Goal: Transaction & Acquisition: Register for event/course

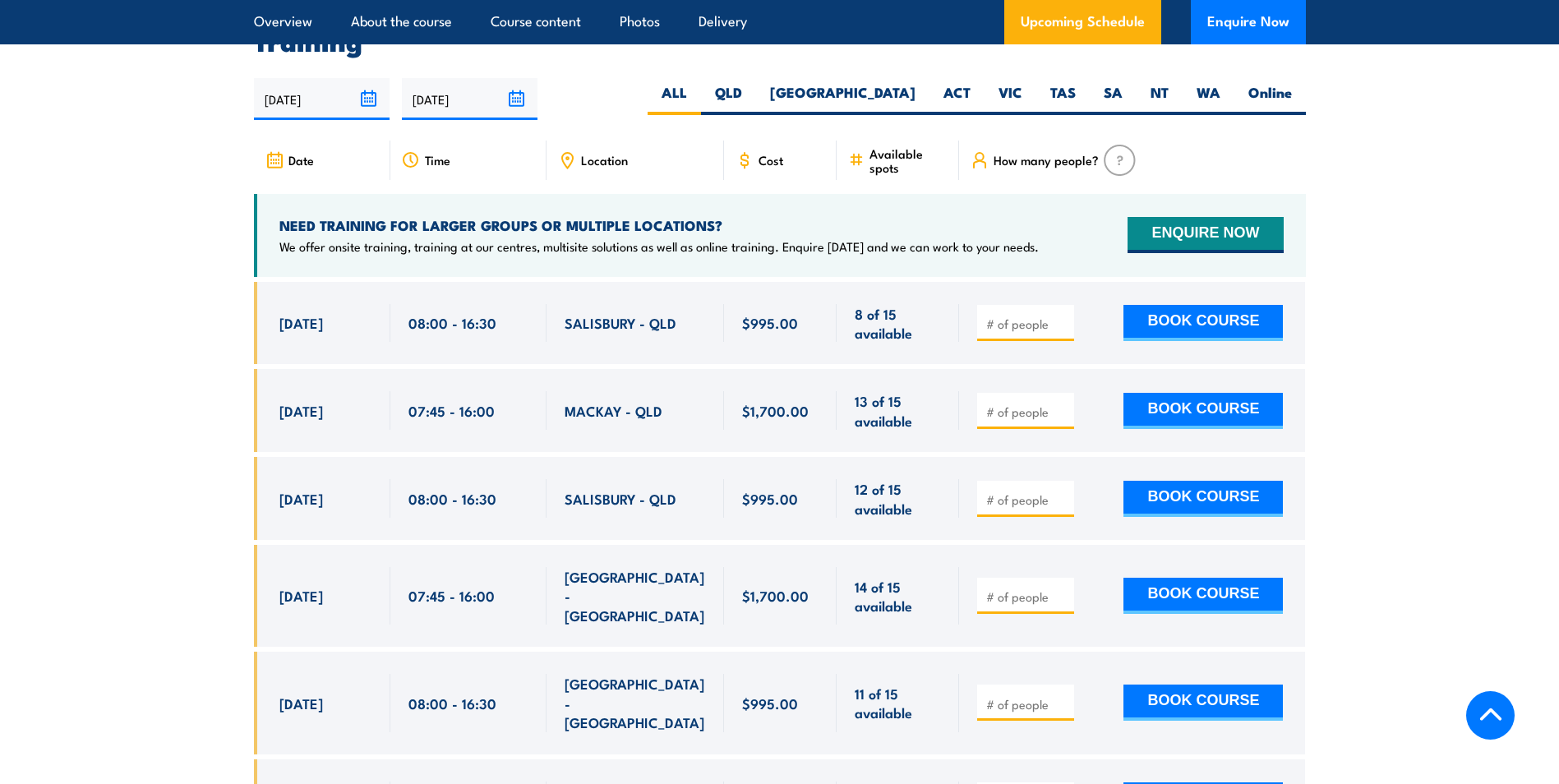
scroll to position [2928, 0]
click at [1072, 403] on div at bounding box center [1025, 411] width 97 height 36
type input "1"
click at [1062, 403] on input "1" at bounding box center [1027, 411] width 82 height 16
click at [1098, 402] on div "1 BOOK COURSE" at bounding box center [1129, 411] width 305 height 39
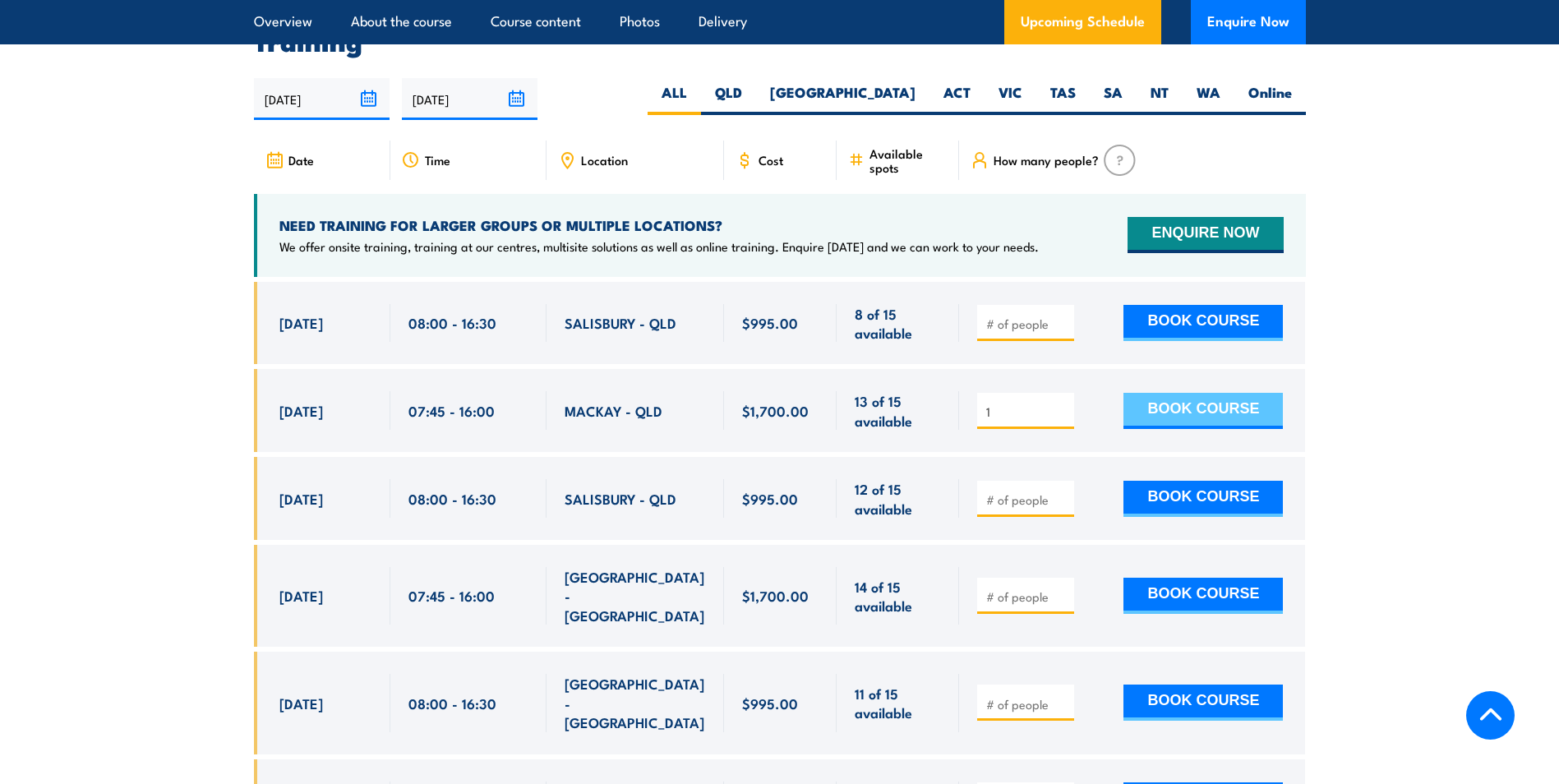
click at [1177, 400] on button "BOOK COURSE" at bounding box center [1204, 411] width 160 height 36
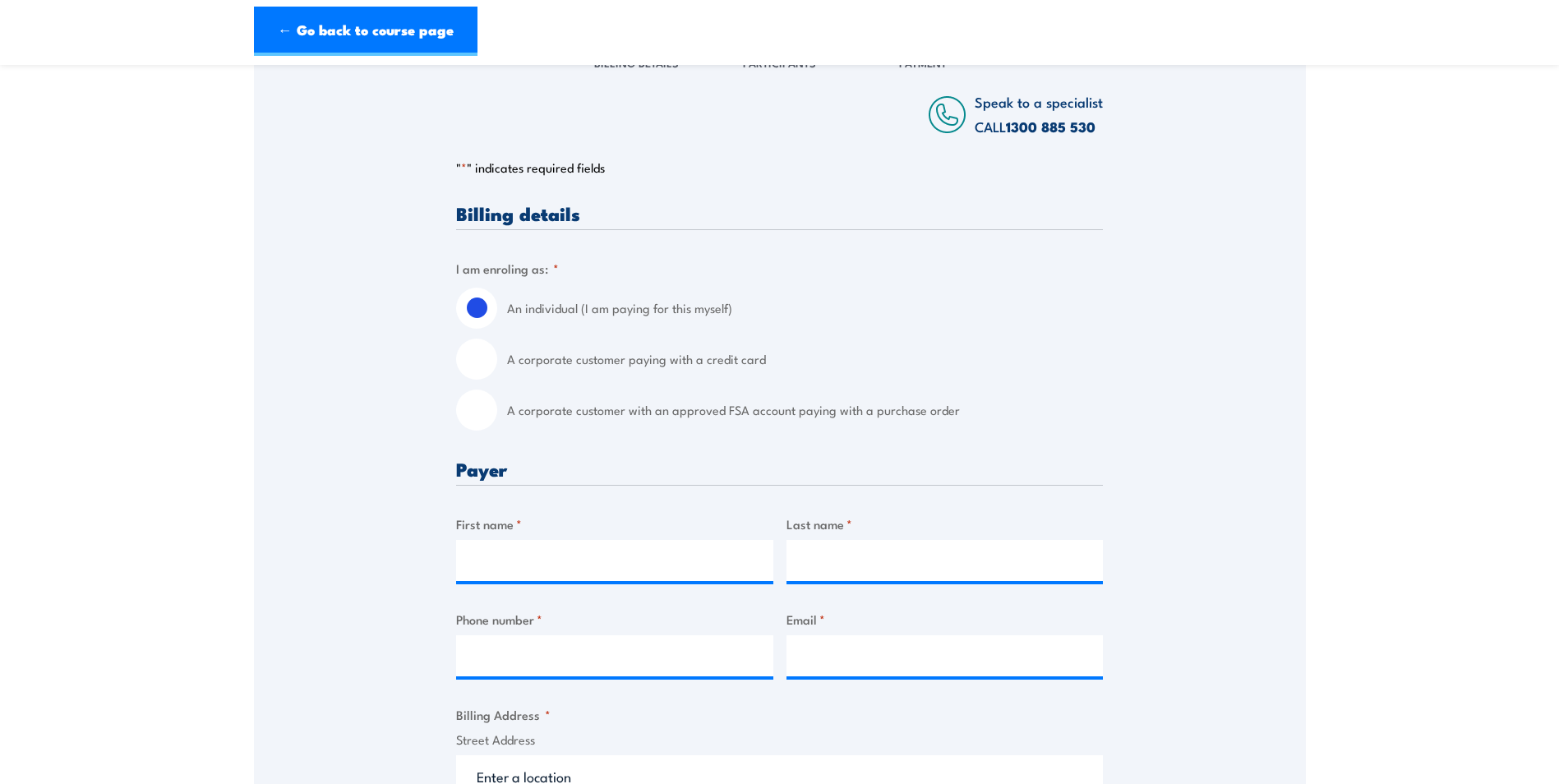
scroll to position [493, 0]
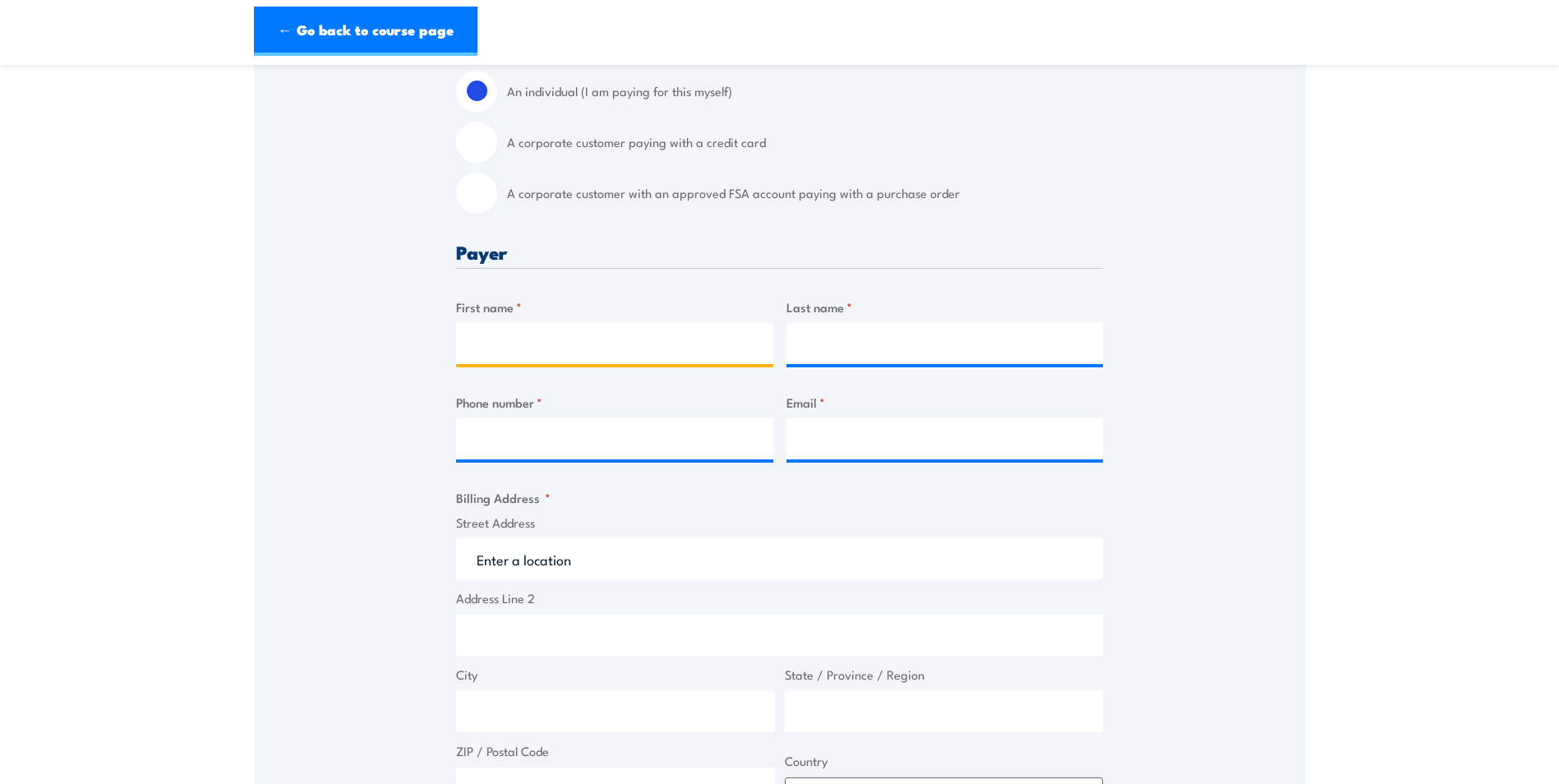
click at [491, 361] on input "First name *" at bounding box center [615, 343] width 317 height 41
click at [479, 357] on input "First name *" at bounding box center [615, 343] width 317 height 41
drag, startPoint x: 1418, startPoint y: 384, endPoint x: 1326, endPoint y: 381, distance: 92.0
click at [1418, 384] on section "QLD Health & Safety Representative Initial 5 Day Training 8 - 12 September 2025…" at bounding box center [780, 741] width 1559 height 2305
click at [478, 350] on input "First name *" at bounding box center [615, 343] width 317 height 41
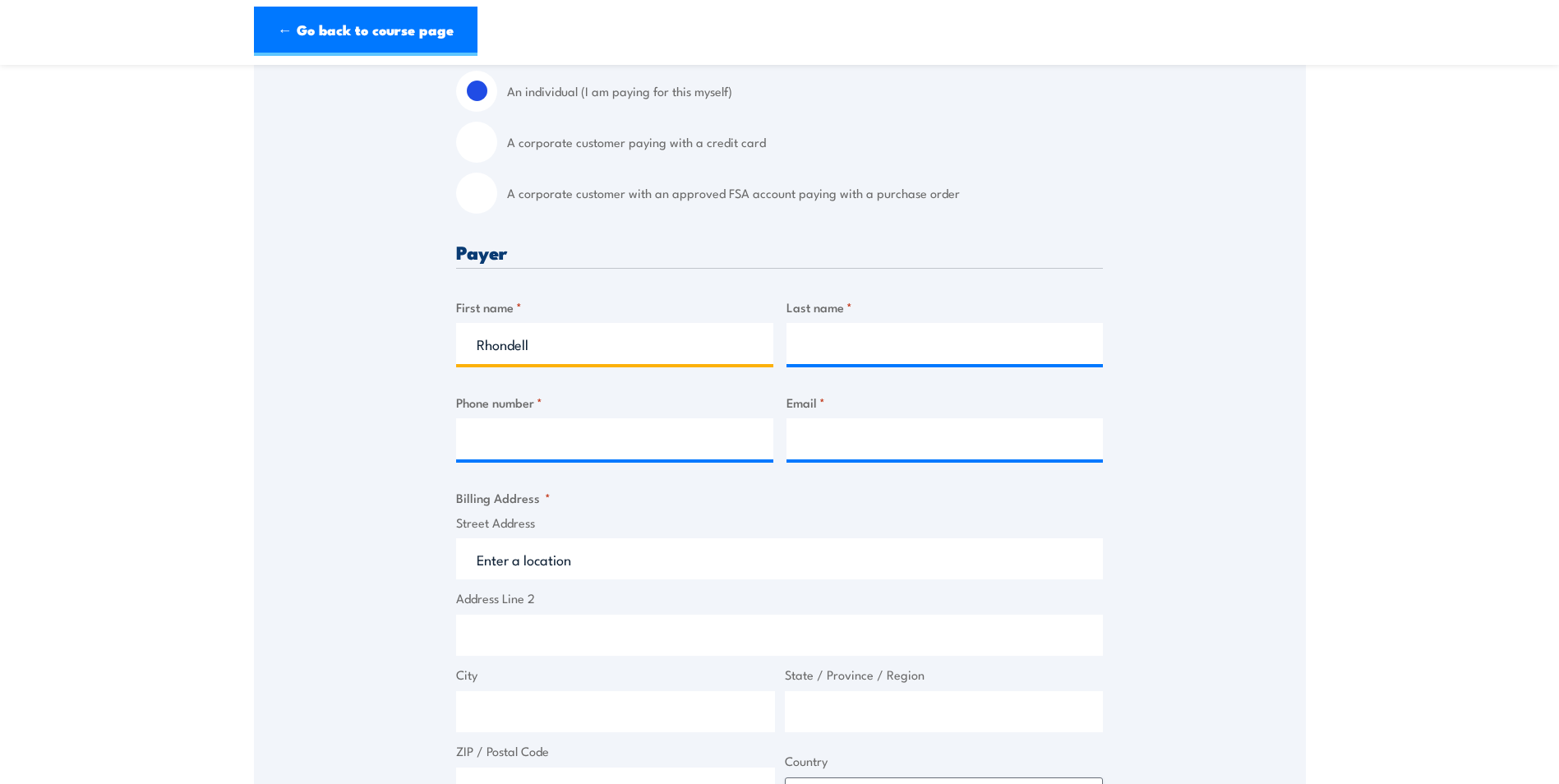
type input "Rhondell"
type input "vella"
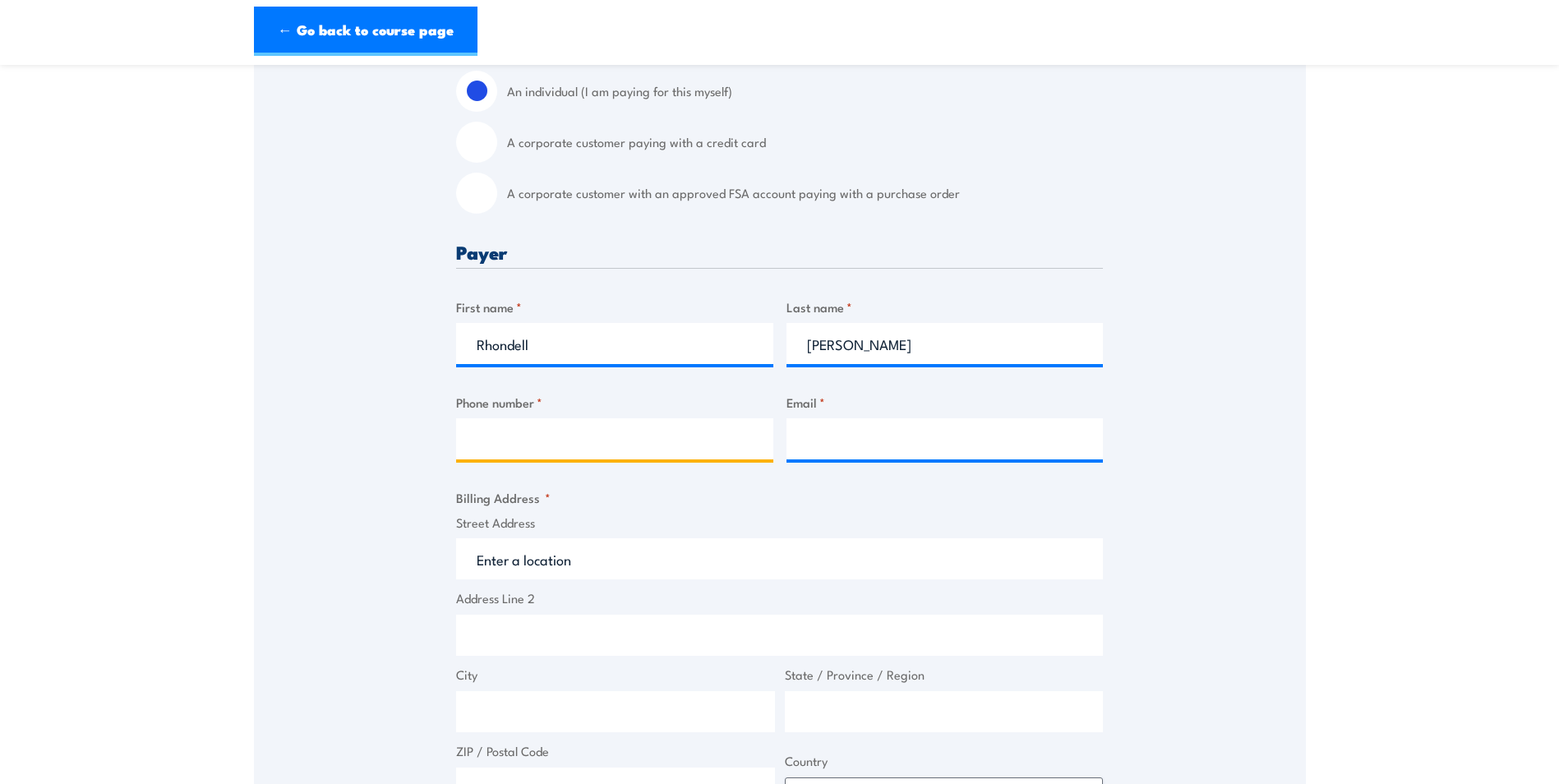
click at [489, 453] on input "Phone number *" at bounding box center [615, 439] width 317 height 41
type input "4885 5605"
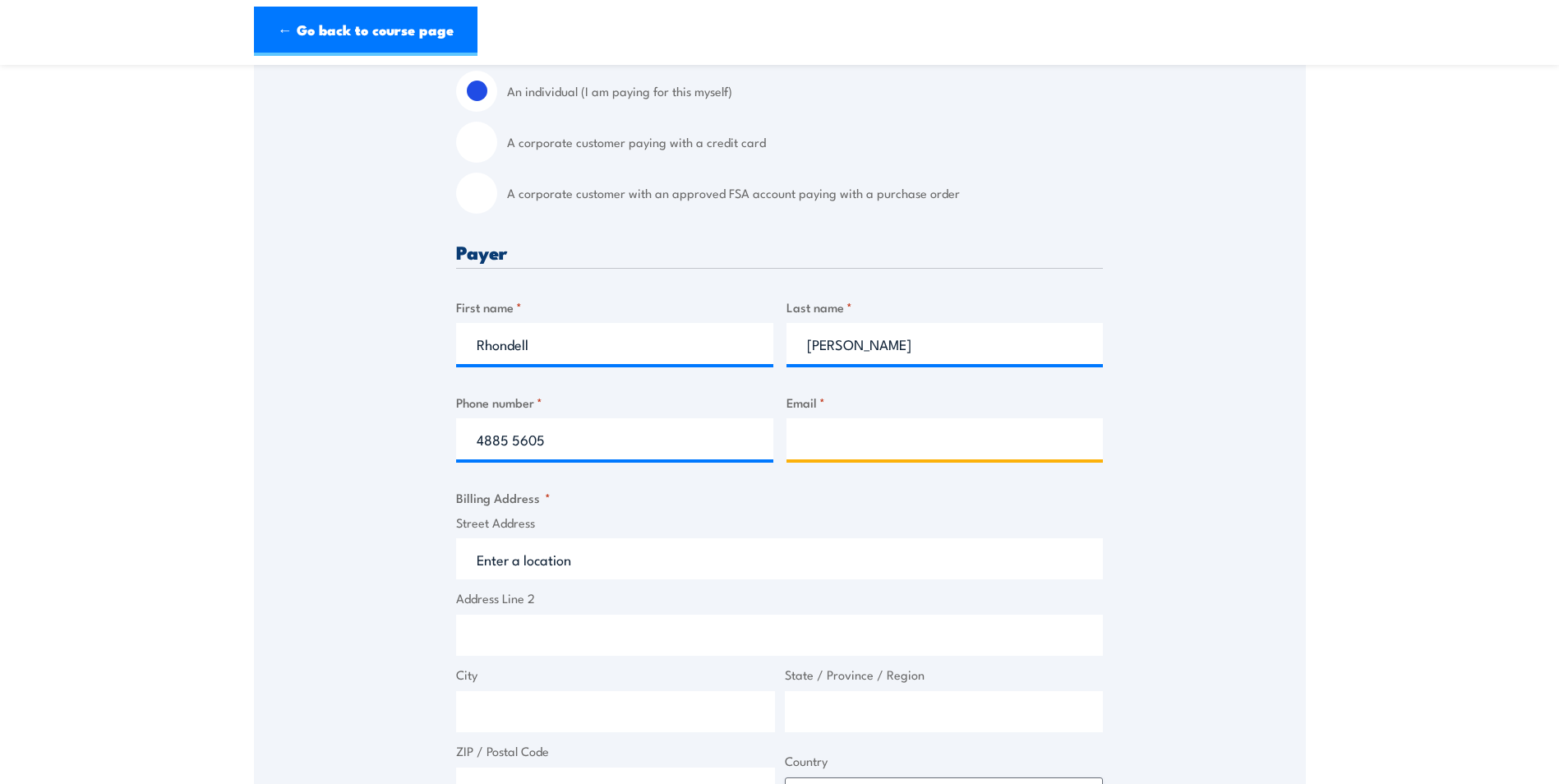
click at [799, 453] on input "Email *" at bounding box center [945, 439] width 317 height 41
click at [970, 452] on input "R" at bounding box center [945, 439] width 317 height 41
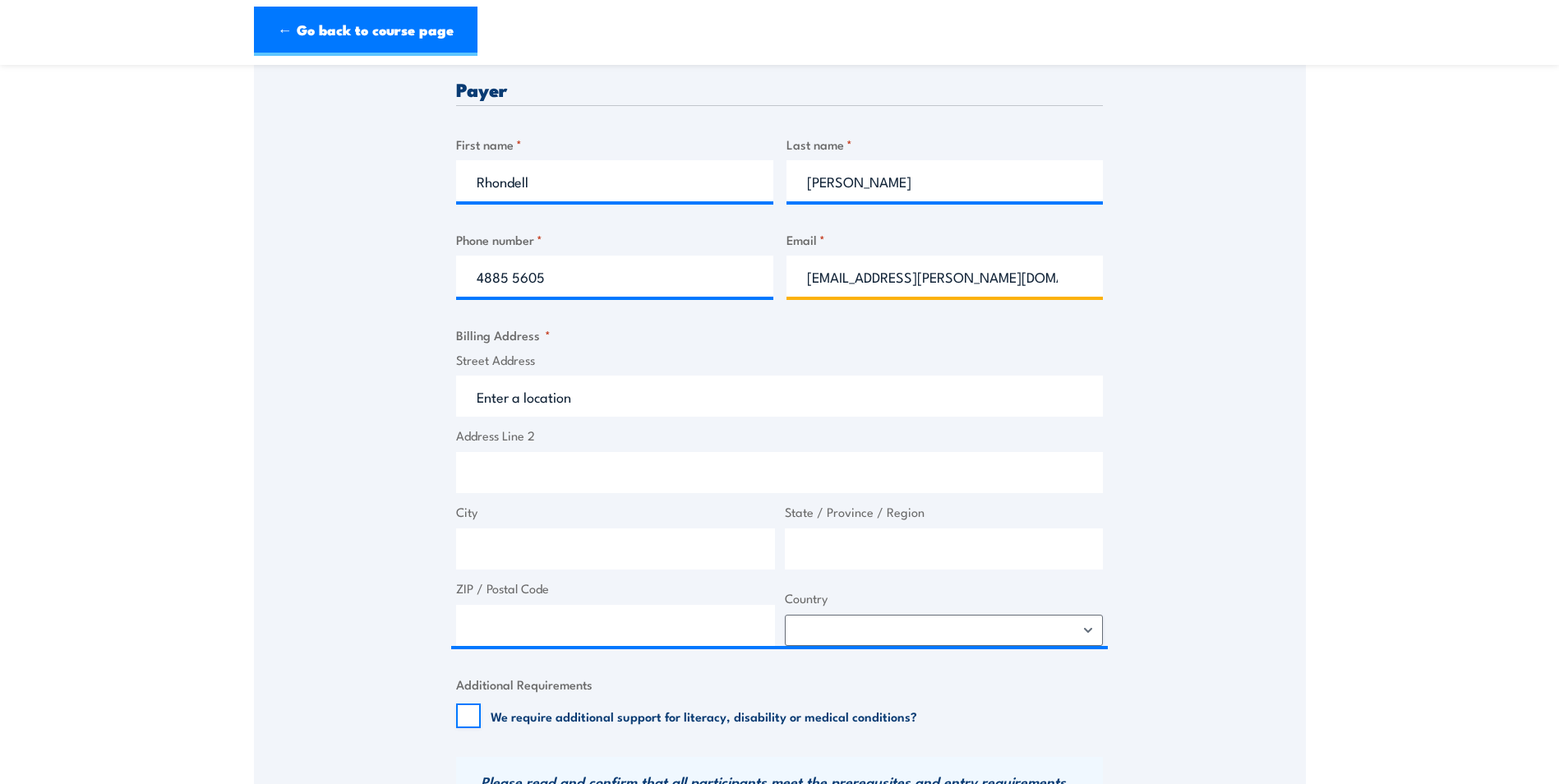
scroll to position [657, 0]
type input "Rhondell.vella@health.qld.gov.au"
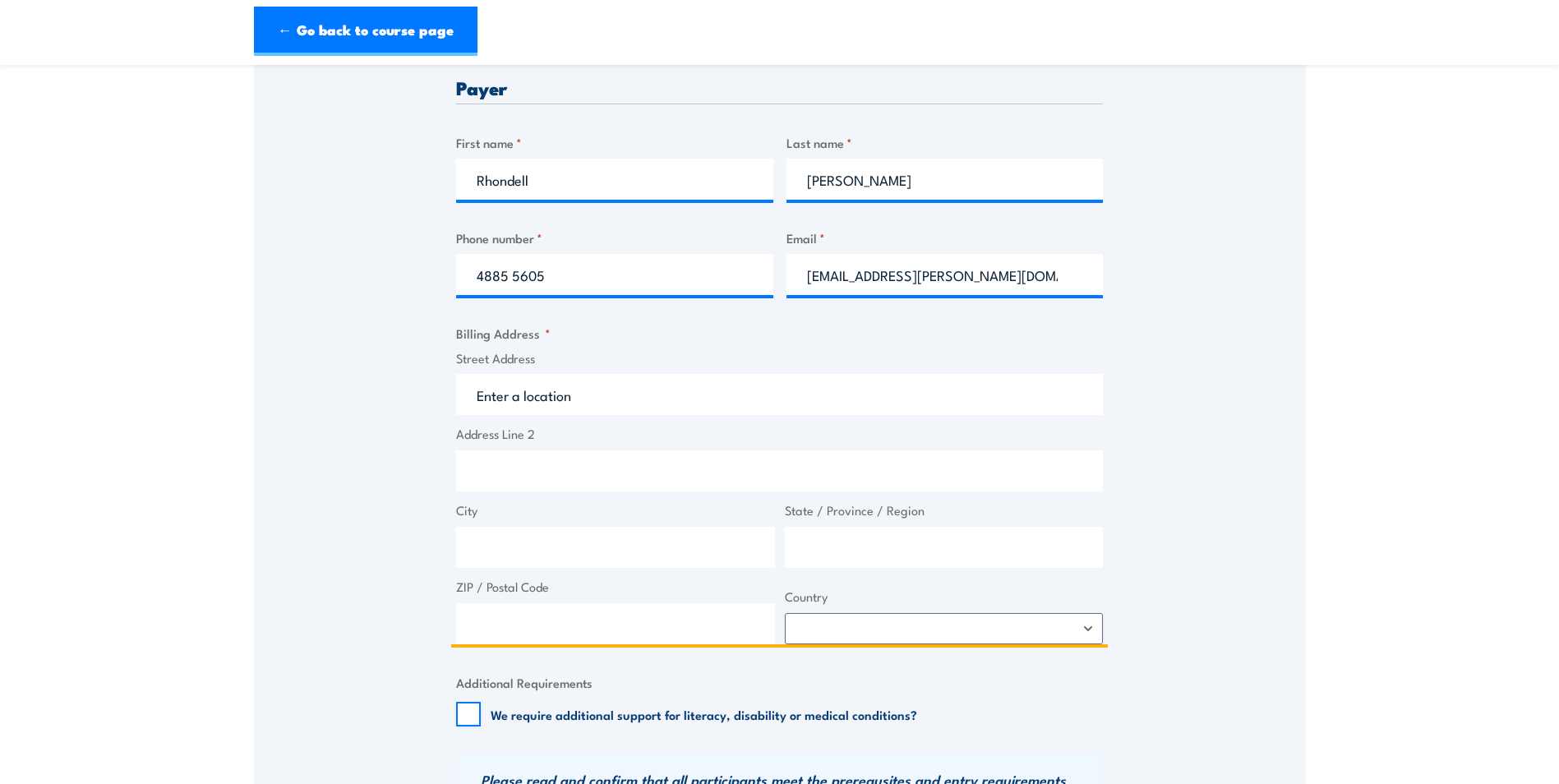
click at [524, 405] on input "Street Address" at bounding box center [780, 394] width 647 height 41
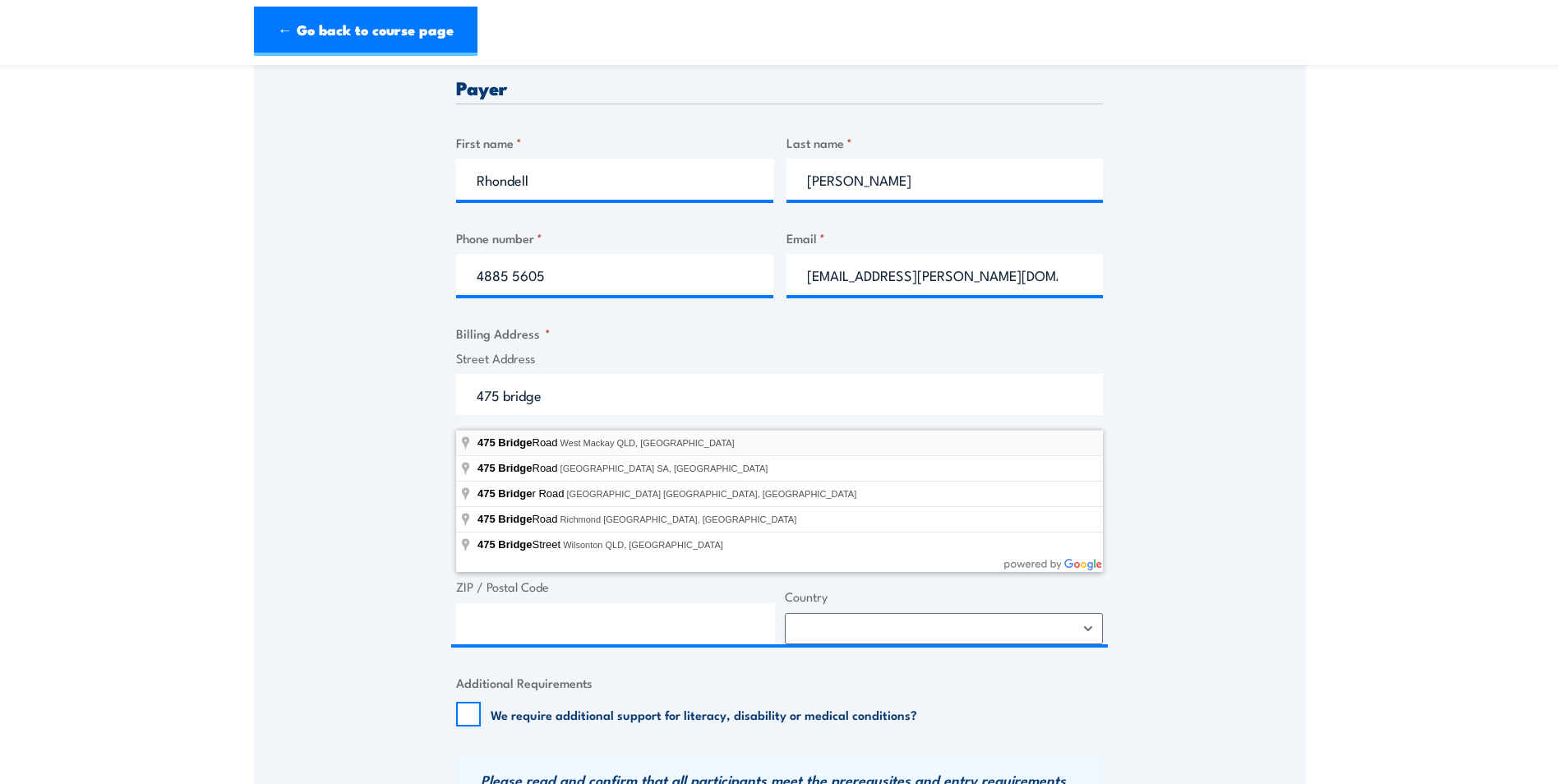
type input "475 Bridge Road, West Mackay QLD, Australia"
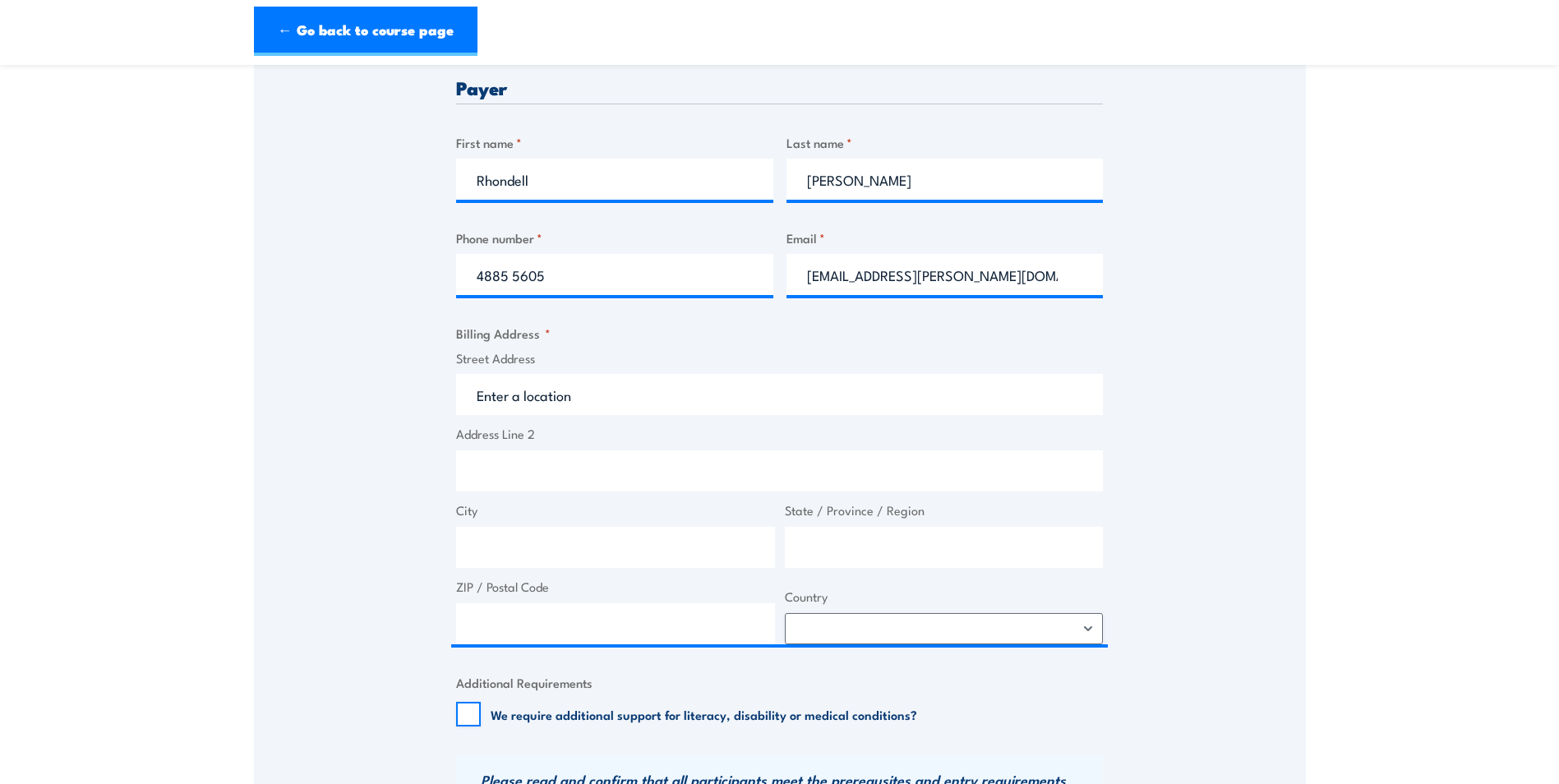
type input "475 Bridge Rd"
type input "West Mackay"
type input "[GEOGRAPHIC_DATA]"
type input "4740"
select select "Australia"
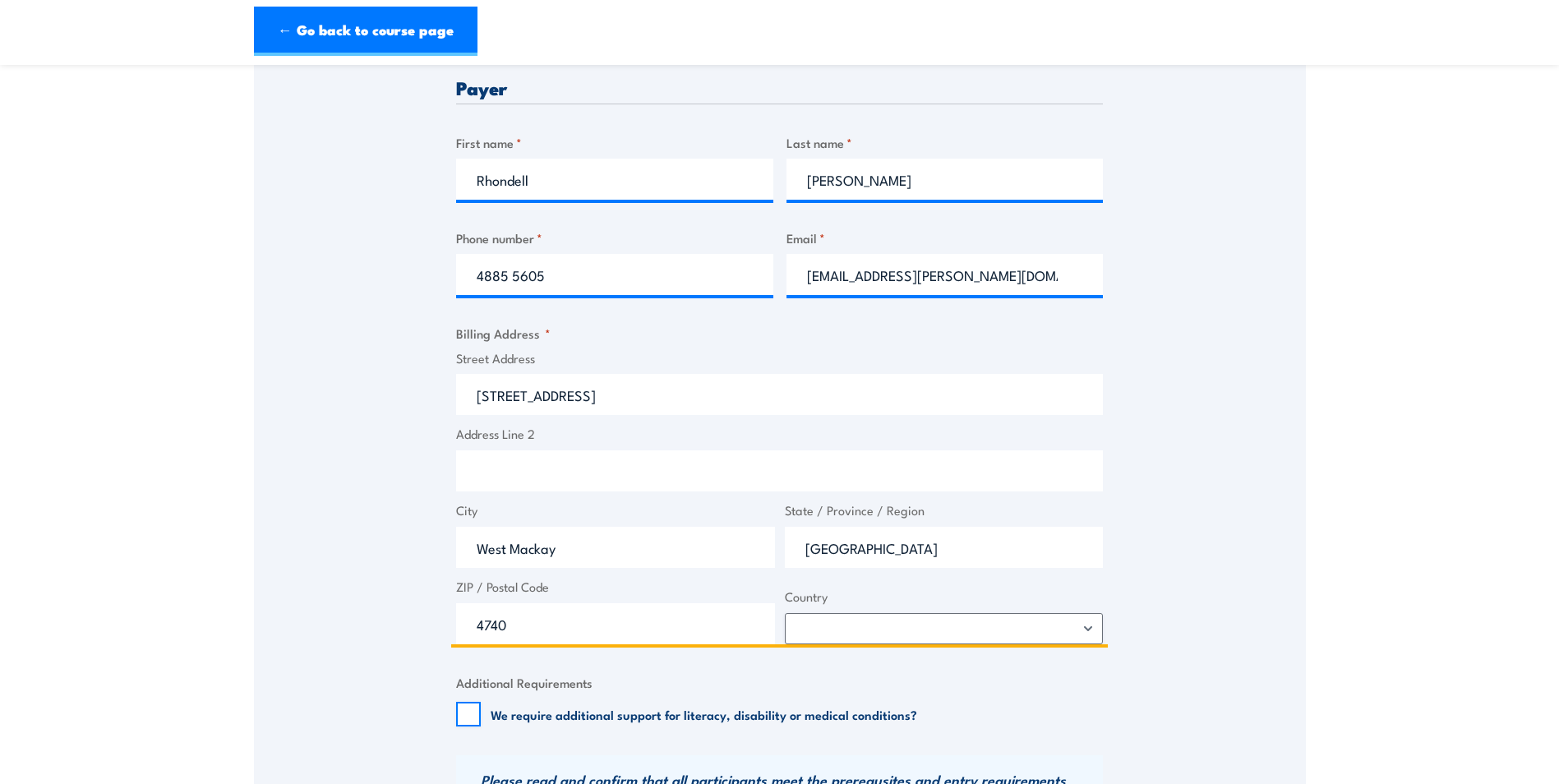
click at [484, 479] on input "Address Line 2" at bounding box center [780, 470] width 647 height 41
type input "Bridge road"
click at [592, 409] on input "475 Bridge Rd" at bounding box center [780, 394] width 647 height 41
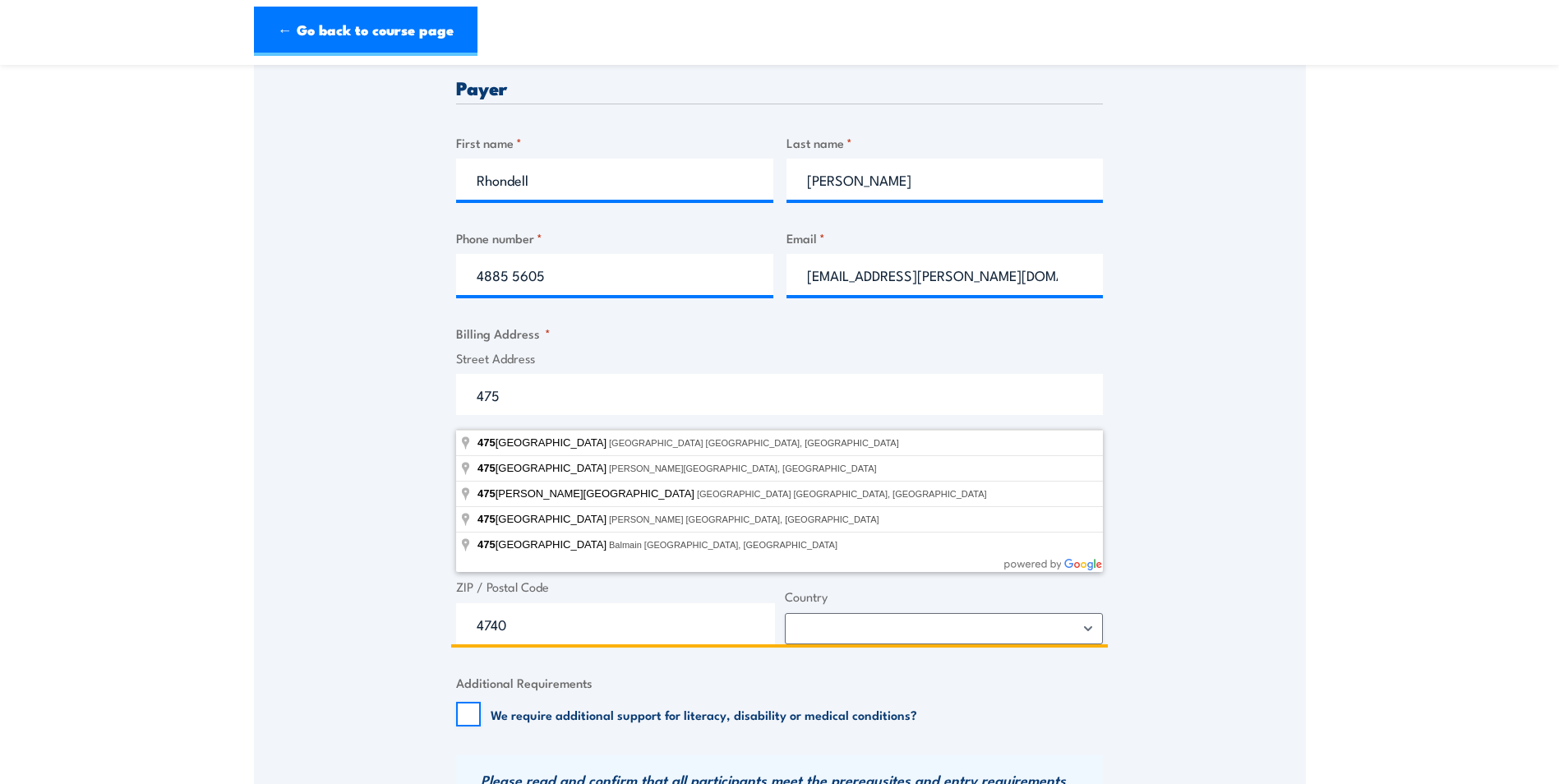
type input "475"
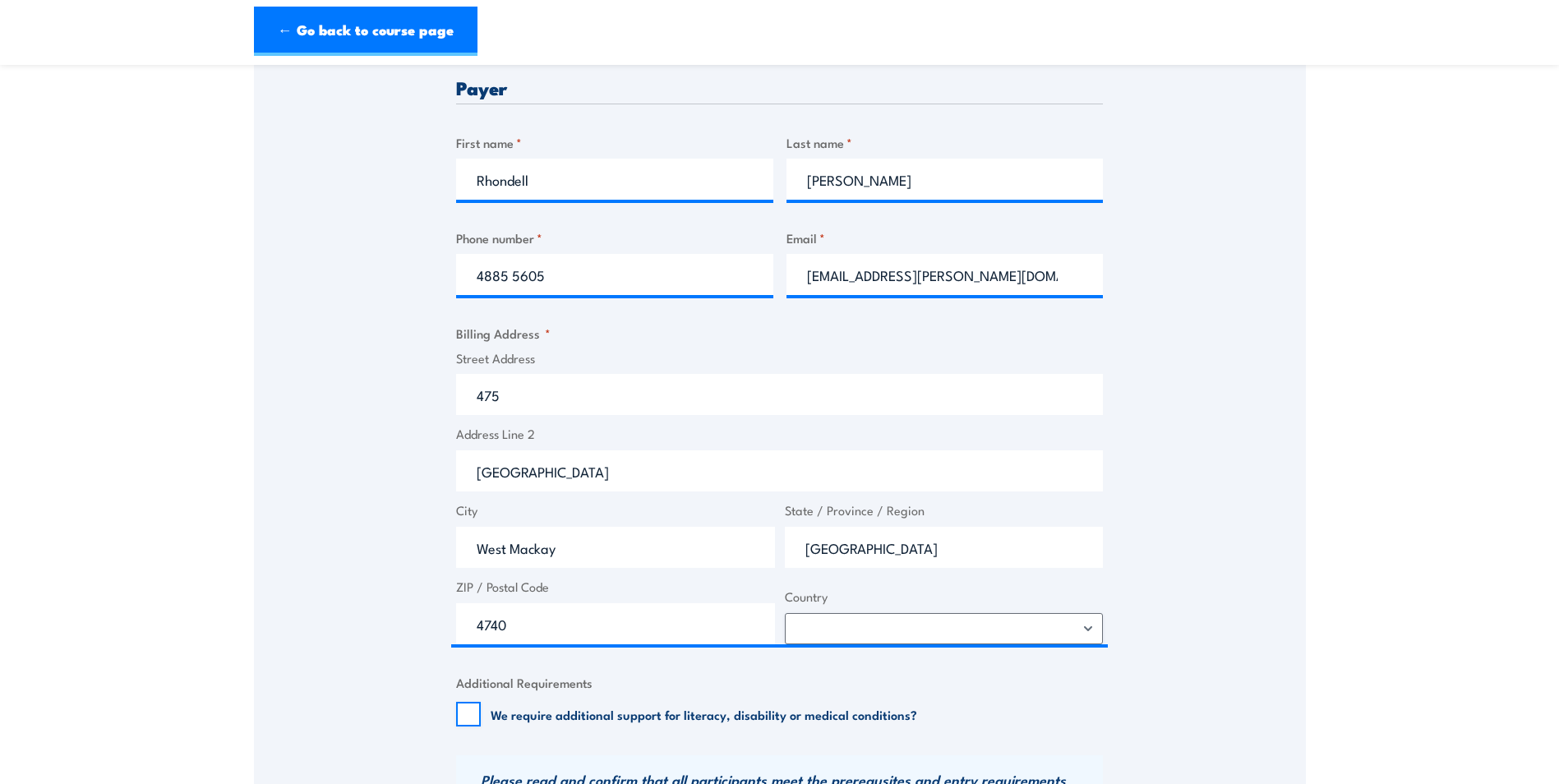
click at [1413, 452] on section "QLD Health & Safety Representative Initial 5 Day Training 8 - 12 September 2025…" at bounding box center [780, 576] width 1559 height 2305
click at [1406, 436] on section "QLD Health & Safety Representative Initial 5 Day Training 8 - 12 September 2025…" at bounding box center [780, 576] width 1559 height 2305
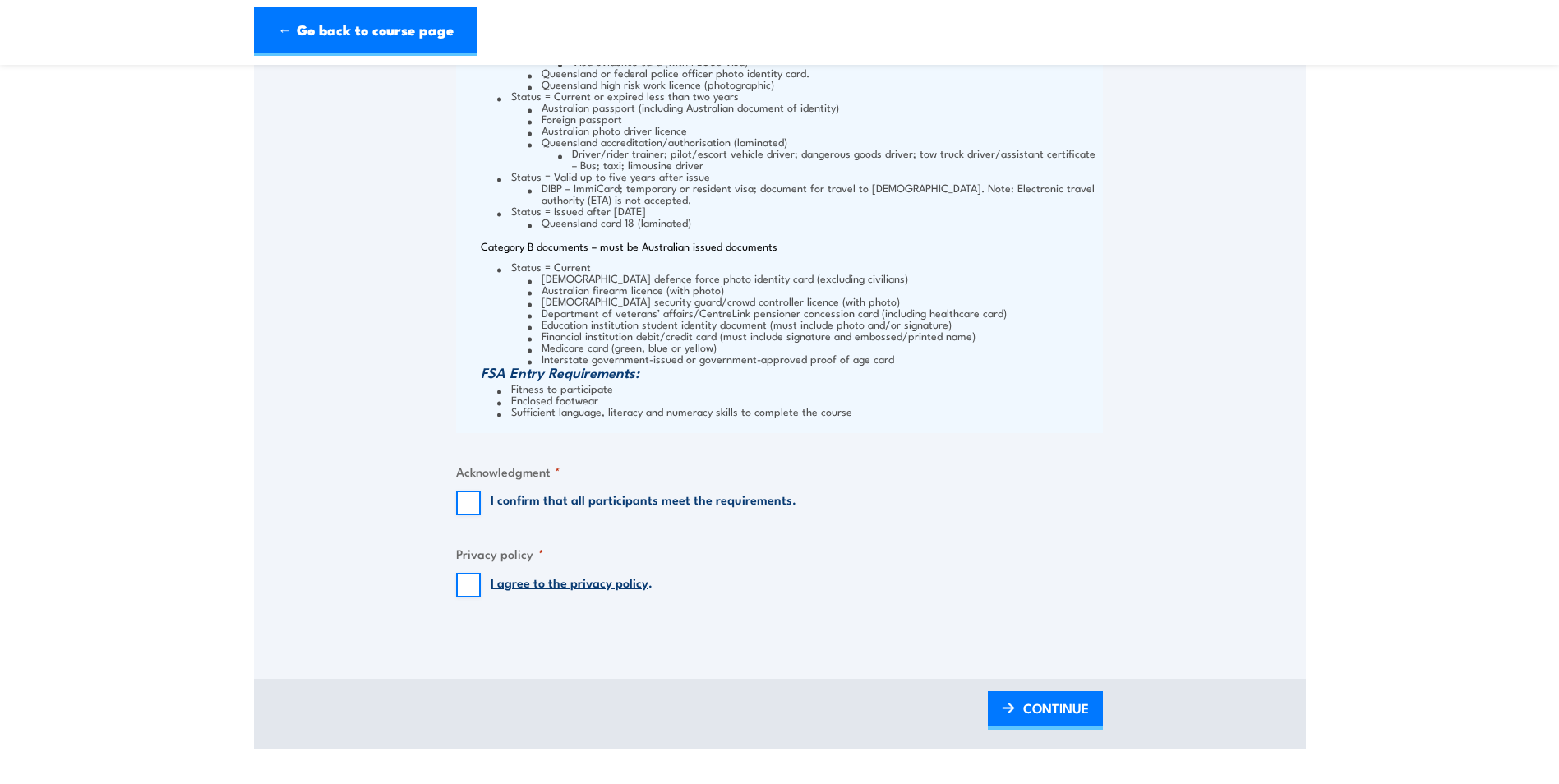
scroll to position [1644, 0]
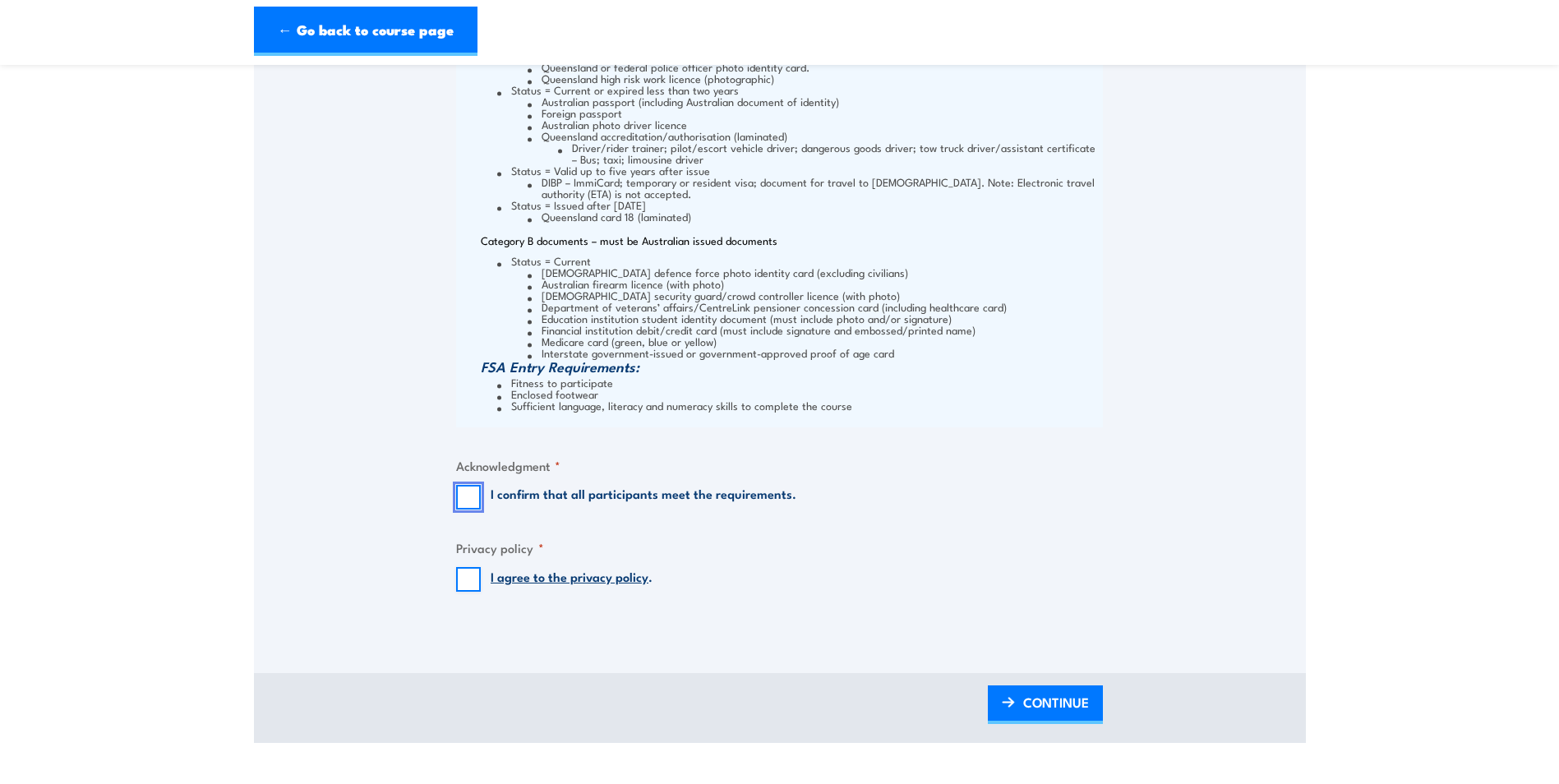
click at [466, 508] on input "I confirm that all participants meet the requirements." at bounding box center [468, 497] width 24 height 24
checkbox input "true"
click at [471, 592] on input "I agree to the privacy policy ." at bounding box center [468, 579] width 24 height 24
checkbox input "true"
click at [1031, 716] on span "CONTINUE" at bounding box center [1056, 702] width 66 height 44
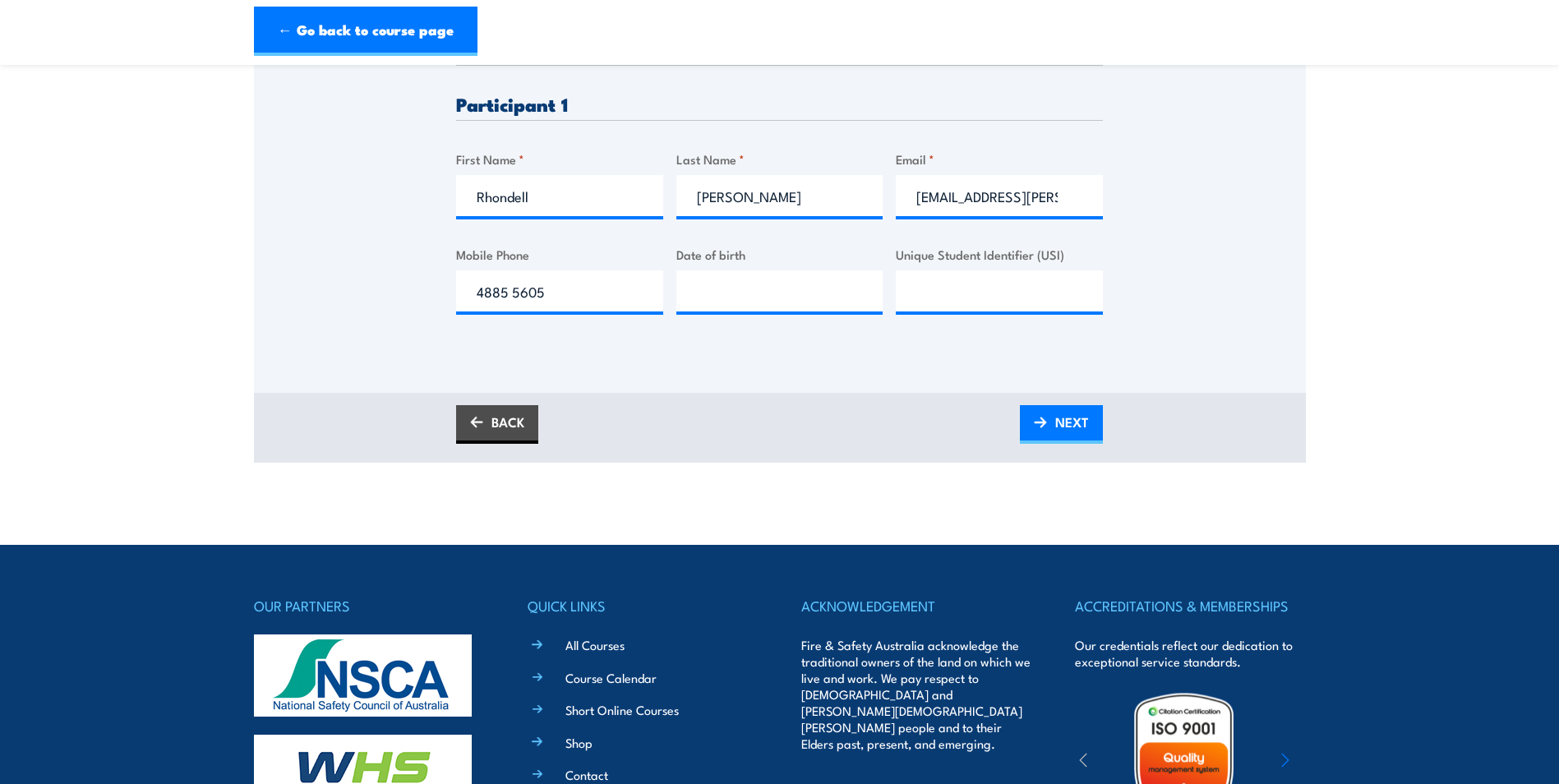
scroll to position [493, 0]
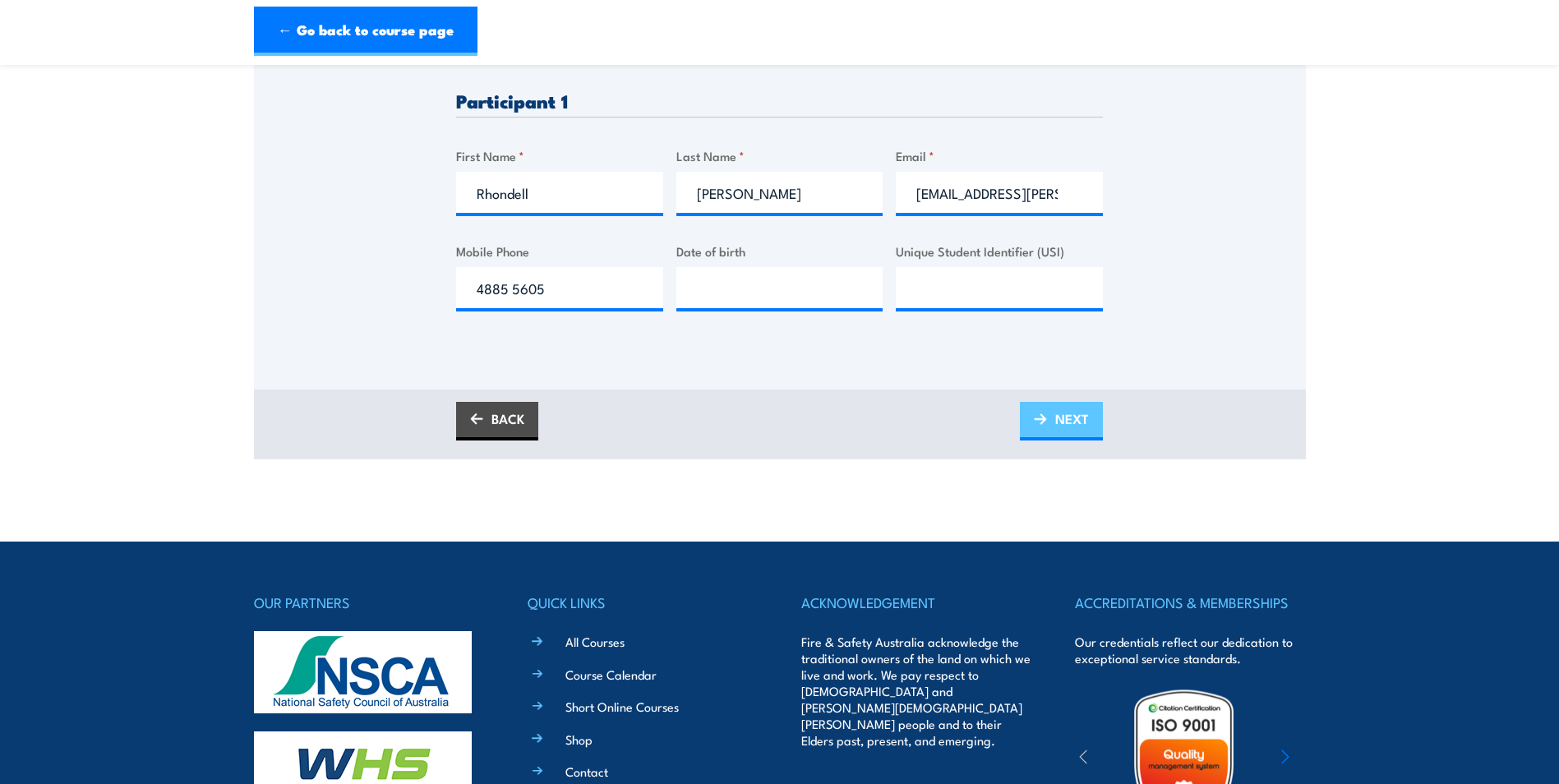
click at [1059, 437] on span "NEXT" at bounding box center [1071, 419] width 34 height 44
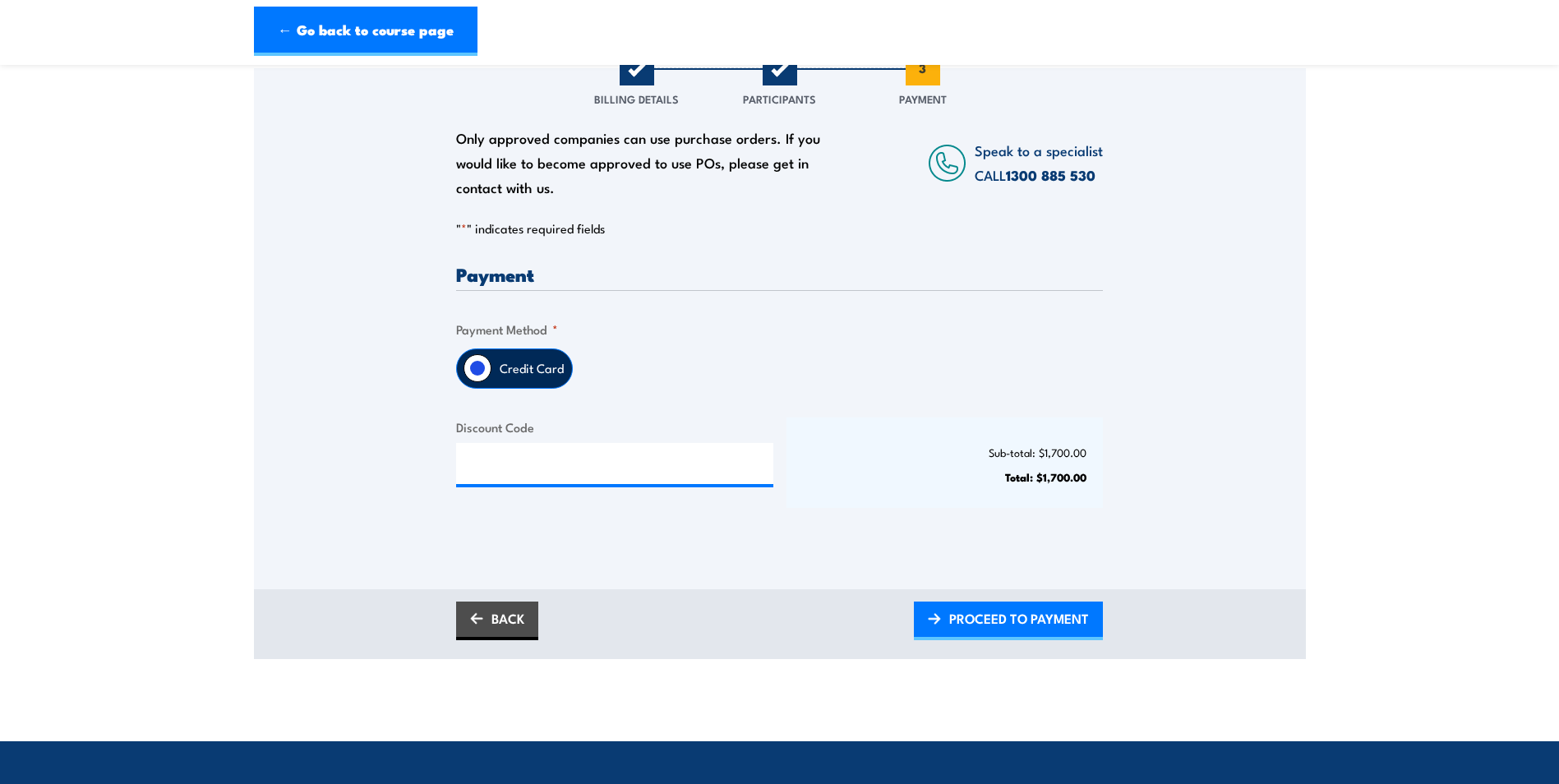
scroll to position [247, 0]
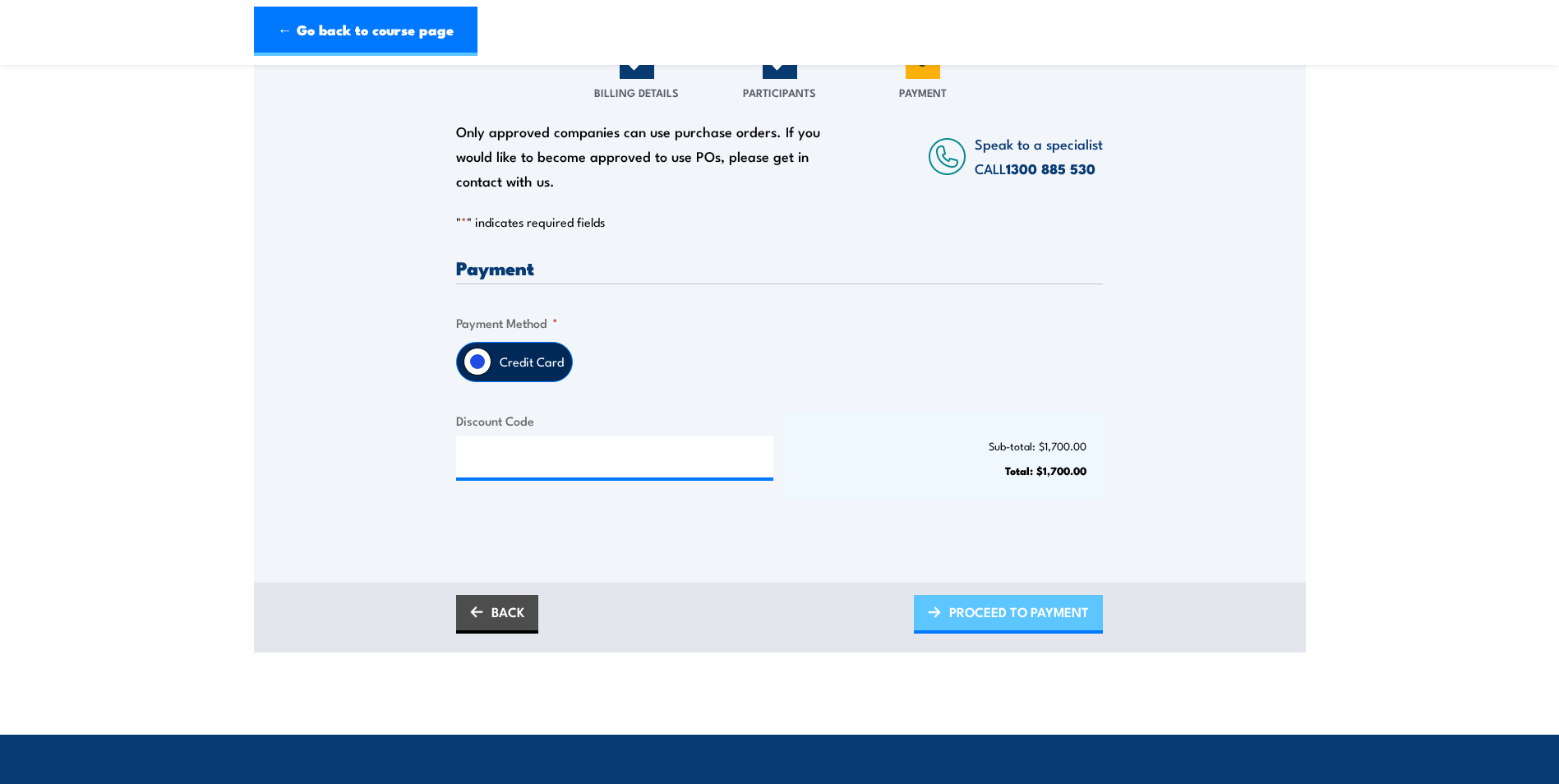
click at [993, 623] on span "PROCEED TO PAYMENT" at bounding box center [1019, 612] width 140 height 44
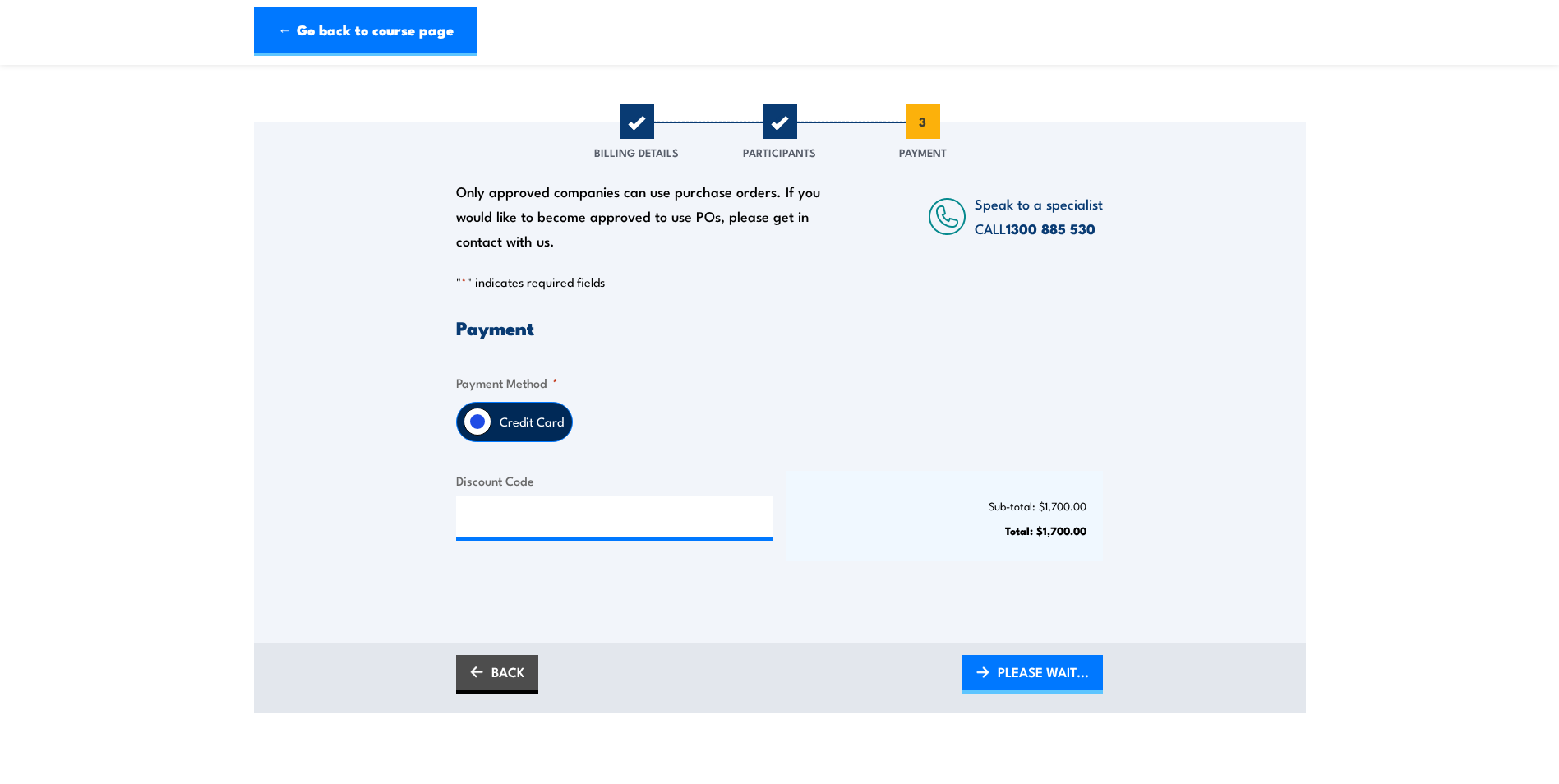
scroll to position [329, 0]
